Goal: Information Seeking & Learning: Learn about a topic

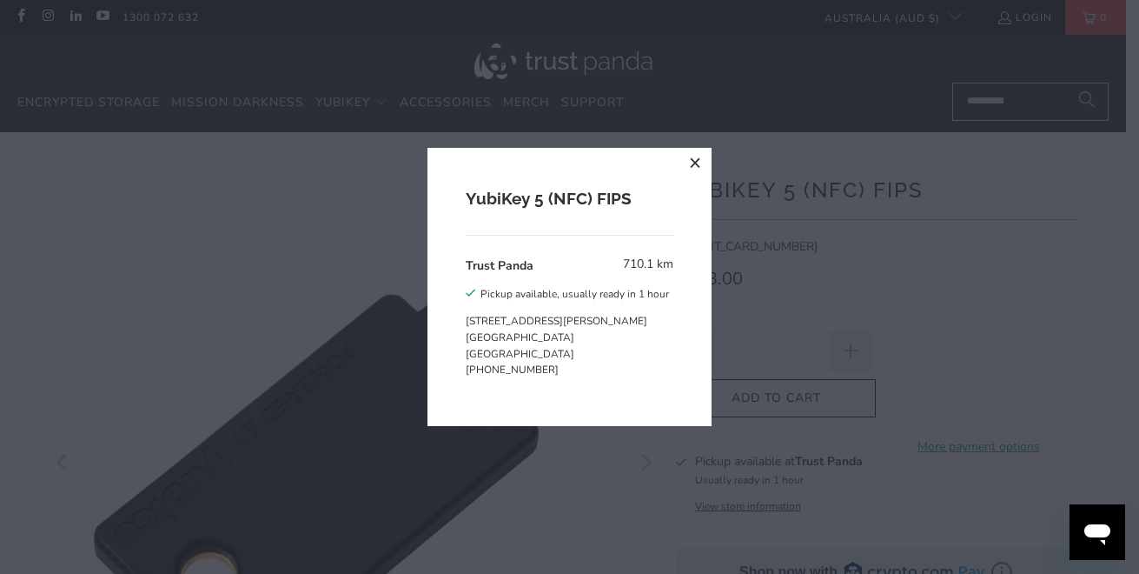
click at [550, 536] on div "YubiKey 5 (NFC) FIPS Trust Panda 710.1 km Pickup available, usually ready in 1 …" at bounding box center [569, 287] width 1139 height 574
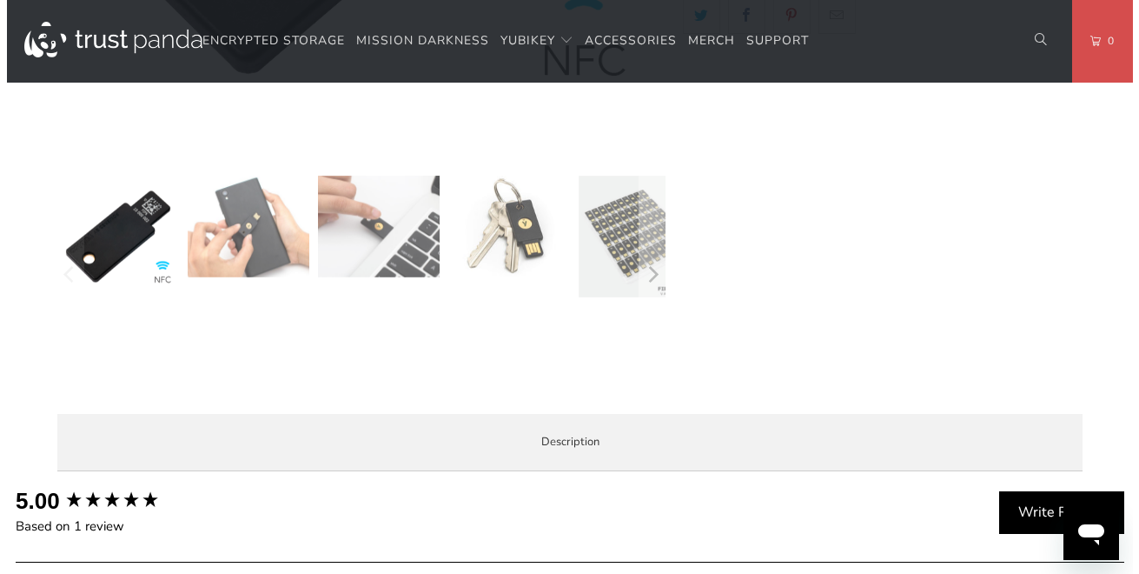
scroll to position [513, 0]
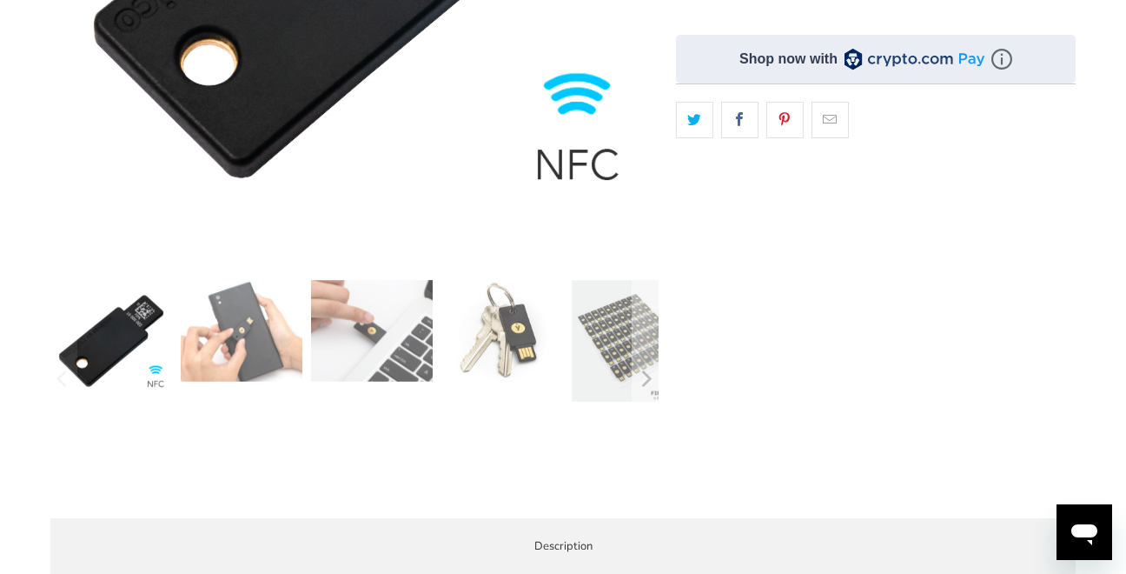
click at [122, 350] on img at bounding box center [111, 341] width 122 height 122
click at [156, 374] on img at bounding box center [111, 341] width 122 height 122
click at [608, 320] on img at bounding box center [633, 341] width 122 height 122
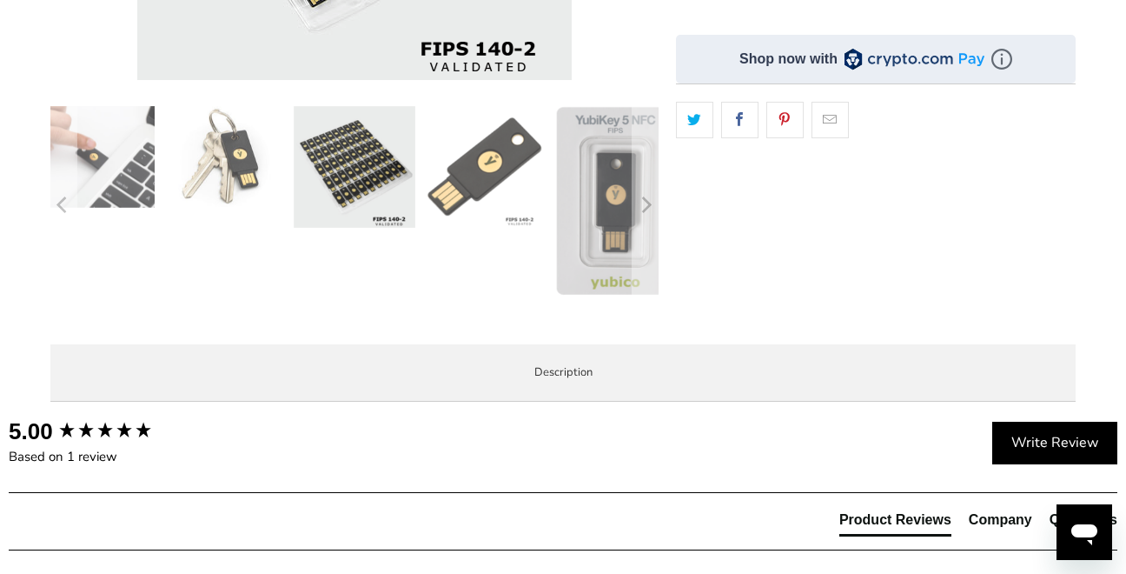
click at [375, 153] on img at bounding box center [355, 167] width 122 height 122
click at [622, 169] on img at bounding box center [615, 200] width 122 height 189
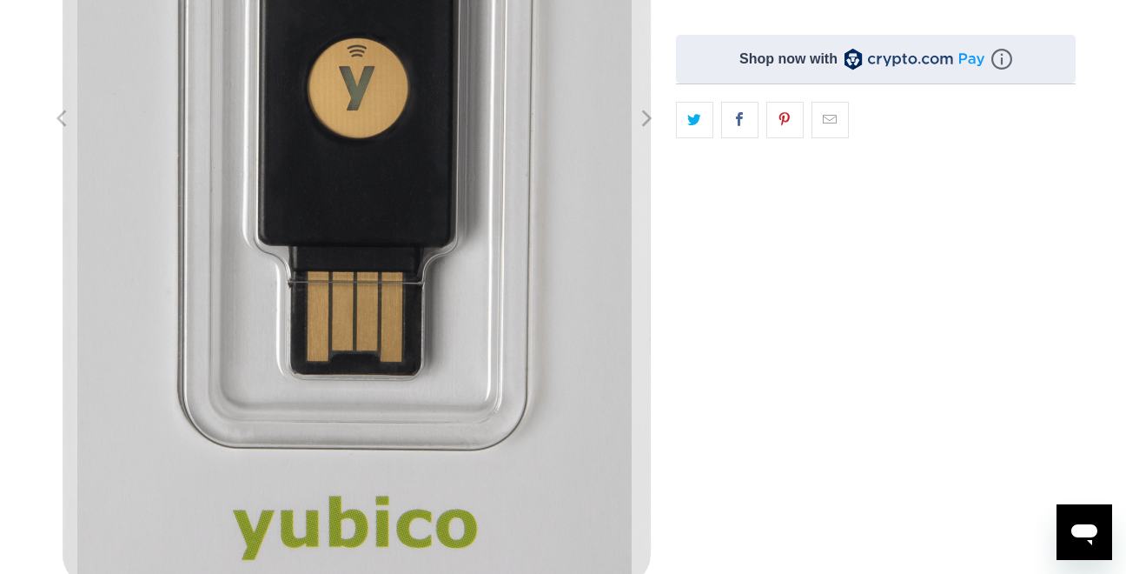
click at [646, 117] on icon "Next" at bounding box center [645, 118] width 17 height 568
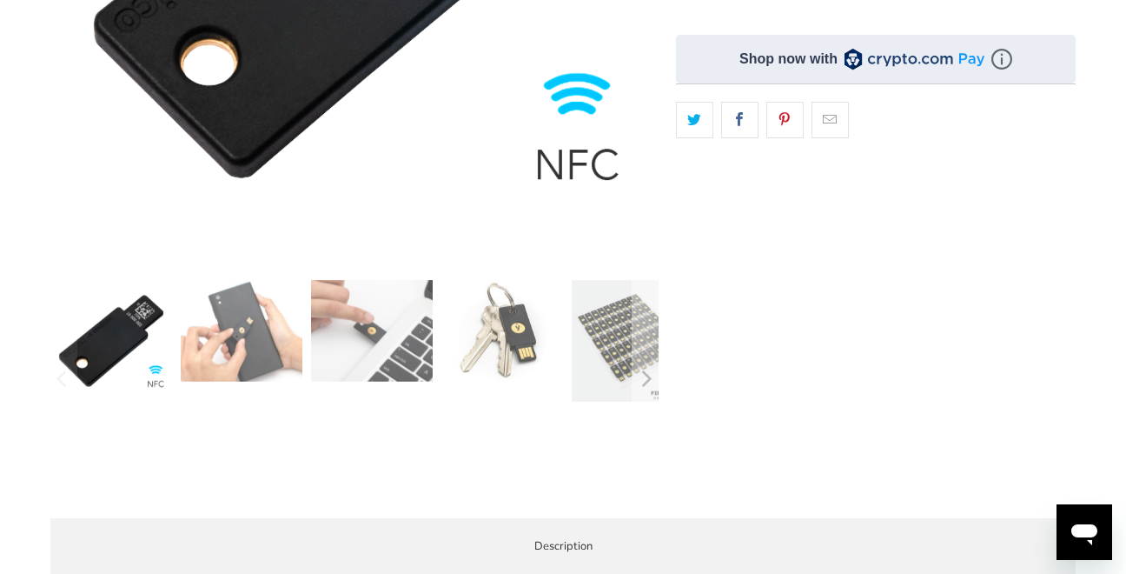
click at [121, 349] on img at bounding box center [111, 341] width 122 height 122
click at [153, 369] on img at bounding box center [111, 341] width 122 height 122
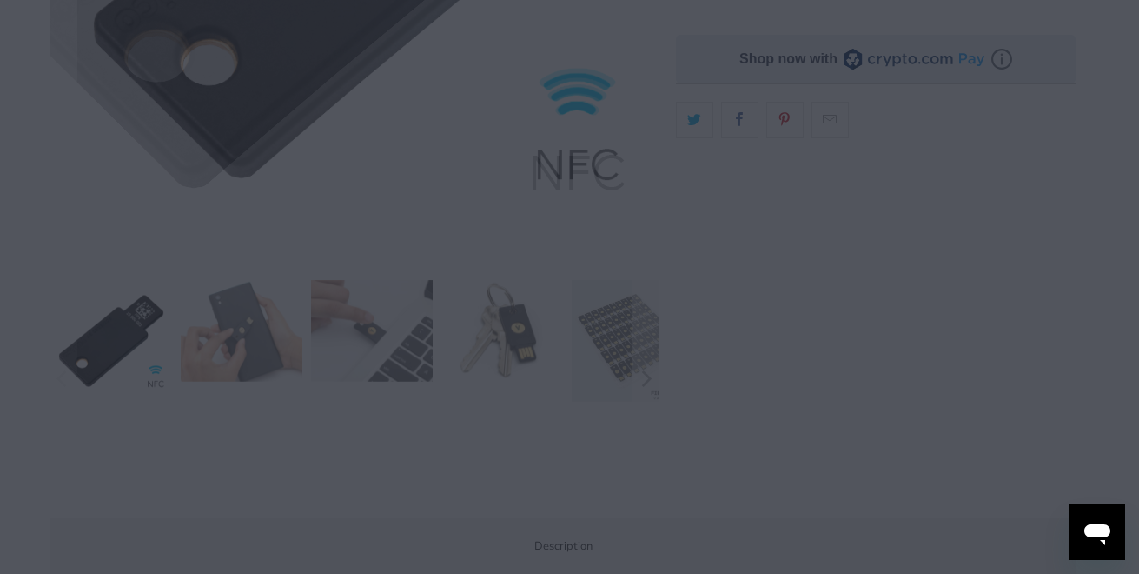
click at [571, 104] on div at bounding box center [569, 287] width 1139 height 574
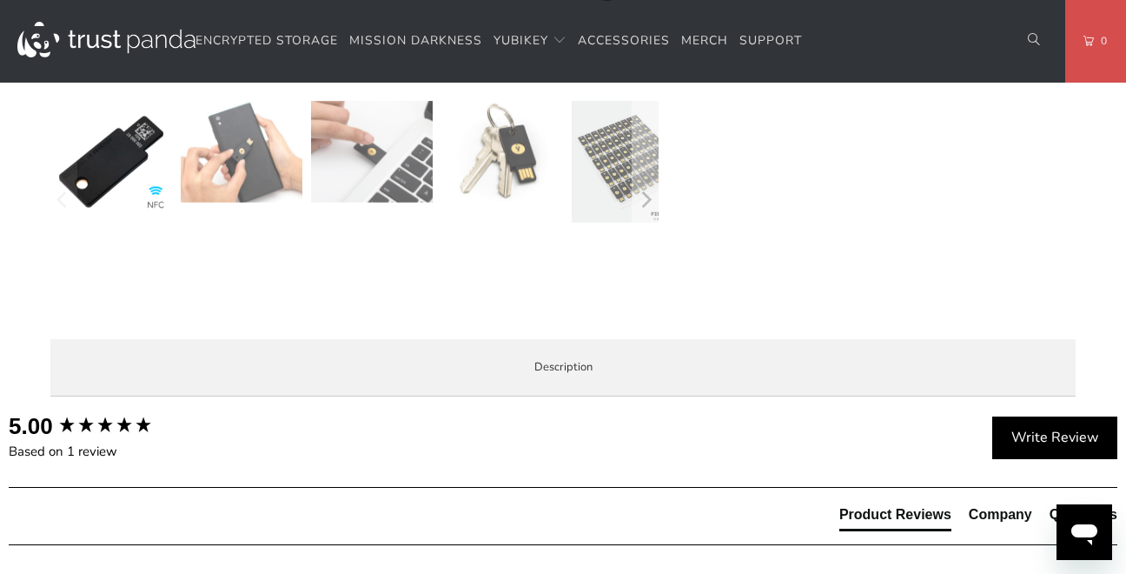
scroll to position [761, 0]
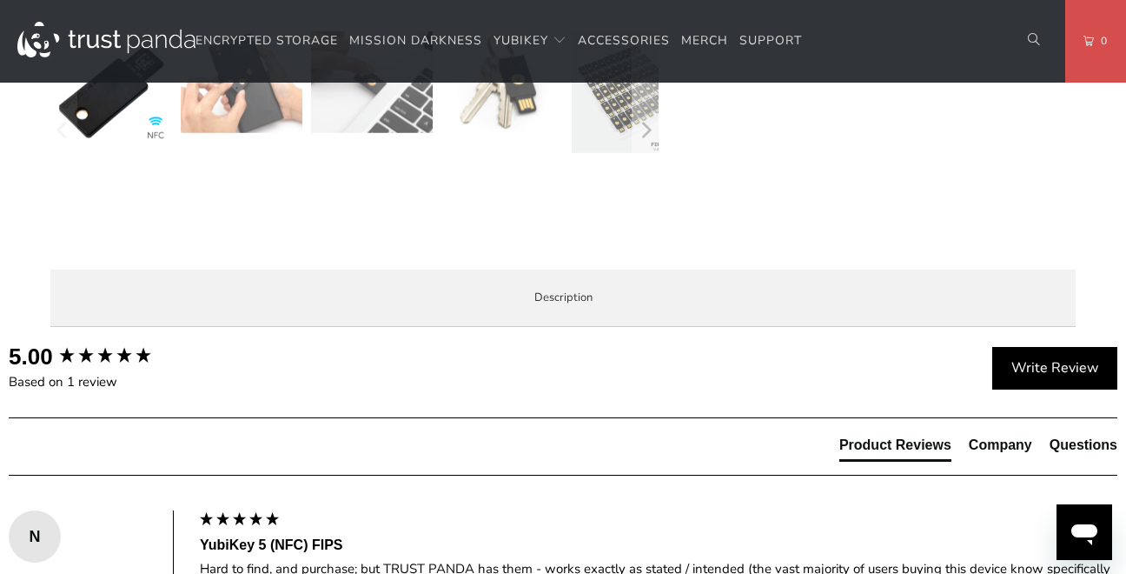
click at [0, 0] on span "Specifications" at bounding box center [0, 0] width 0 height 0
click at [0, 0] on div "Overview Specifications Enterprise and Government Local Service & Support Overv…" at bounding box center [0, 0] width 0 height 0
click at [0, 0] on span "Enterprise and Government" at bounding box center [0, 0] width 0 height 0
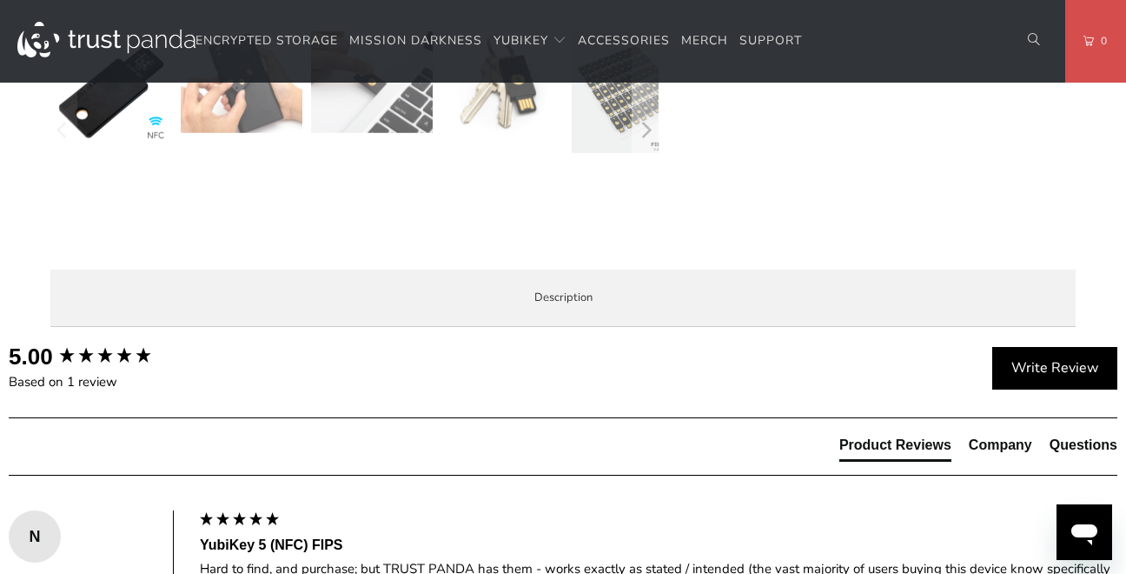
click at [0, 0] on span "Local Service & Support" at bounding box center [0, 0] width 0 height 0
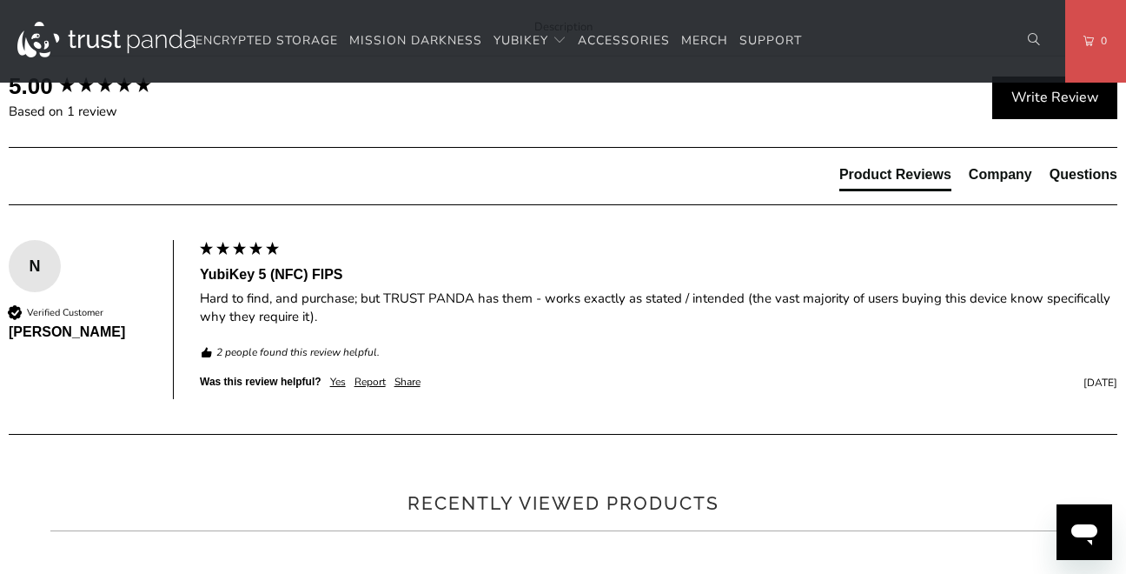
scroll to position [1039, 0]
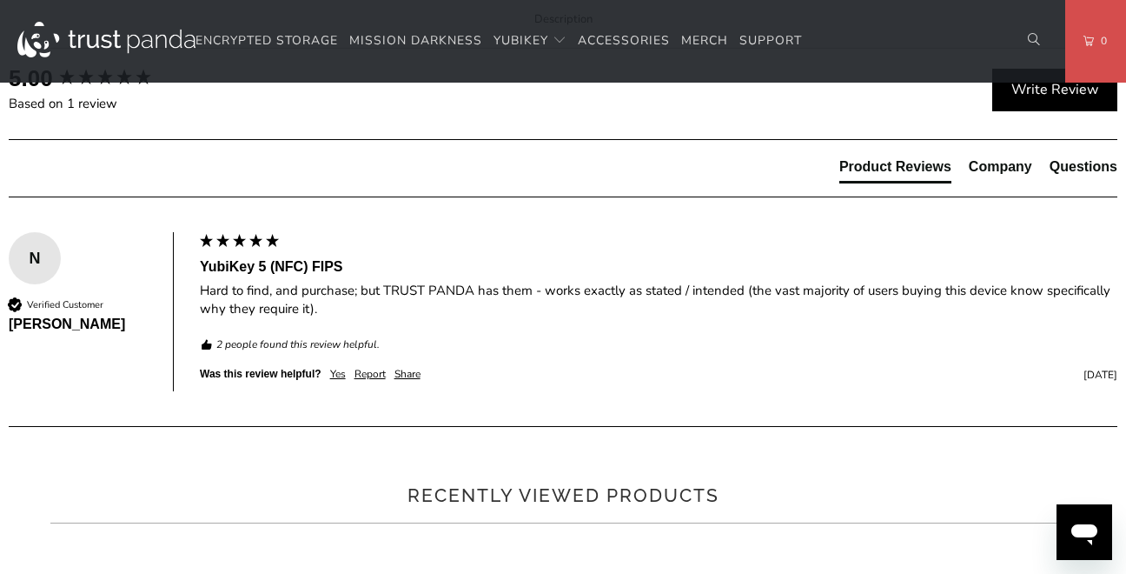
click at [0, 0] on link "Click here" at bounding box center [0, 0] width 0 height 0
